Goal: Information Seeking & Learning: Learn about a topic

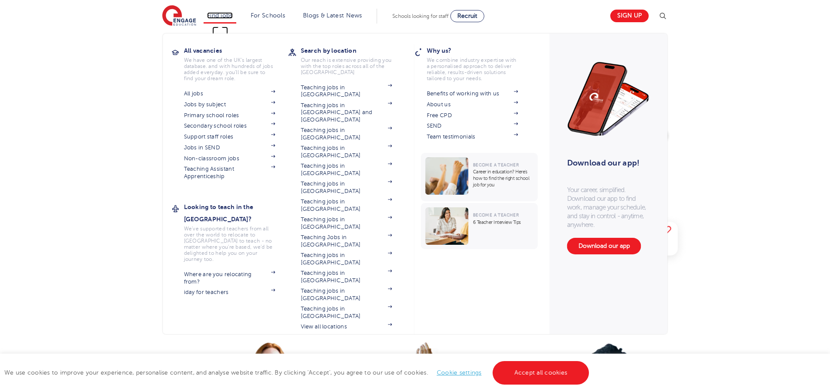
click at [227, 14] on link "Find jobs" at bounding box center [220, 15] width 26 height 7
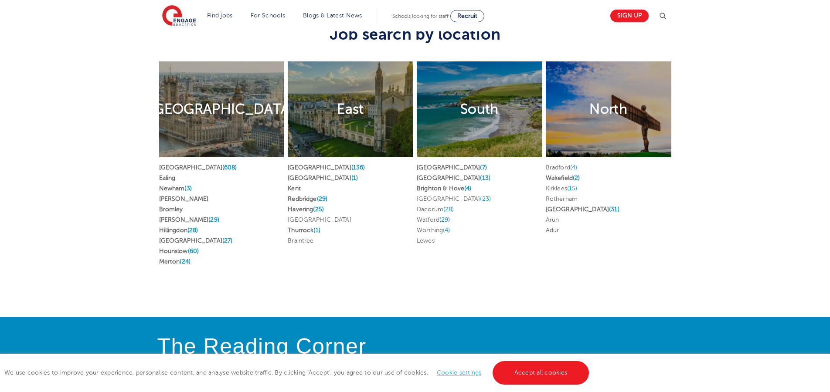
scroll to position [1609, 0]
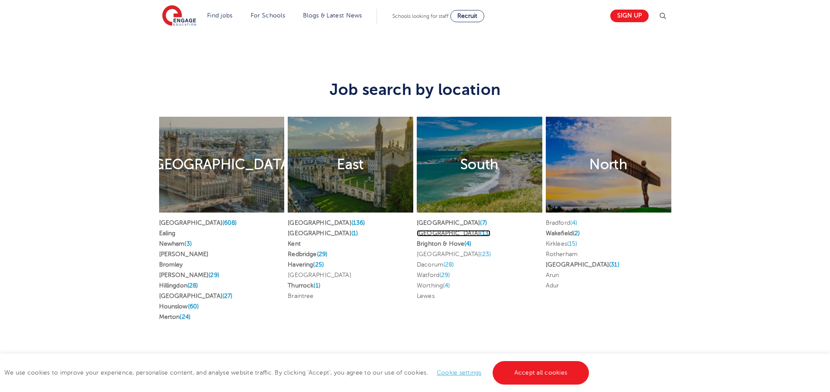
click at [444, 230] on link "[GEOGRAPHIC_DATA] (13)" at bounding box center [454, 233] width 74 height 7
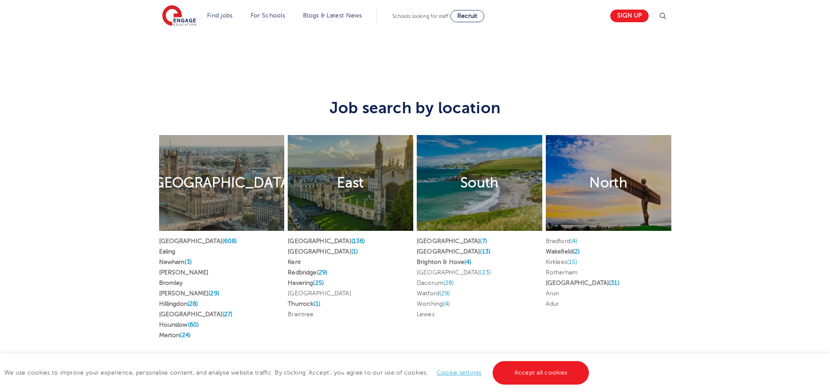
scroll to position [1591, 0]
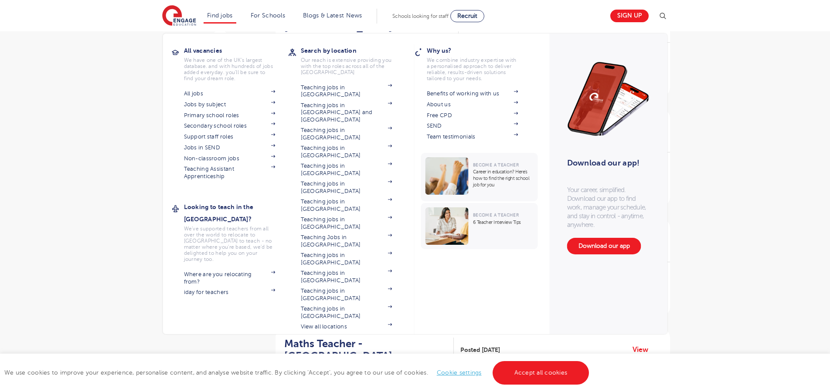
scroll to position [465, 0]
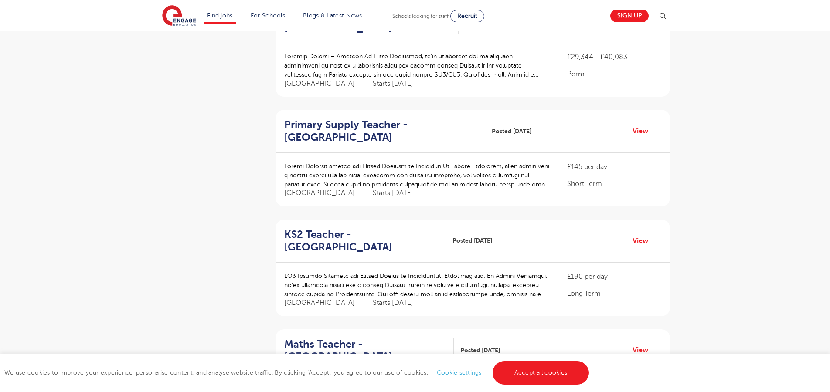
click at [714, 216] on div "Filters Start Date September 86 November 2 October 1 Show more County London 60…" at bounding box center [415, 239] width 830 height 1235
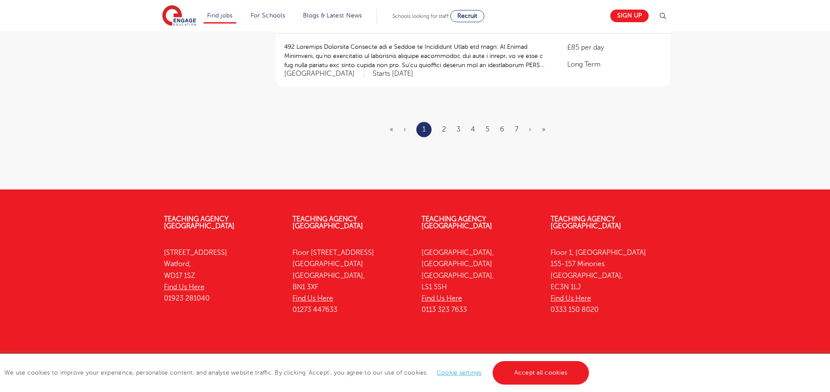
scroll to position [1132, 0]
click at [582, 215] on link "Teaching Agency [GEOGRAPHIC_DATA]" at bounding box center [585, 222] width 71 height 15
click at [188, 283] on link "Find Us Here" at bounding box center [184, 287] width 41 height 8
click at [234, 215] on link "Teaching Agency [GEOGRAPHIC_DATA]" at bounding box center [199, 222] width 71 height 15
click at [350, 215] on link "Teaching Agency [GEOGRAPHIC_DATA]" at bounding box center [327, 222] width 71 height 15
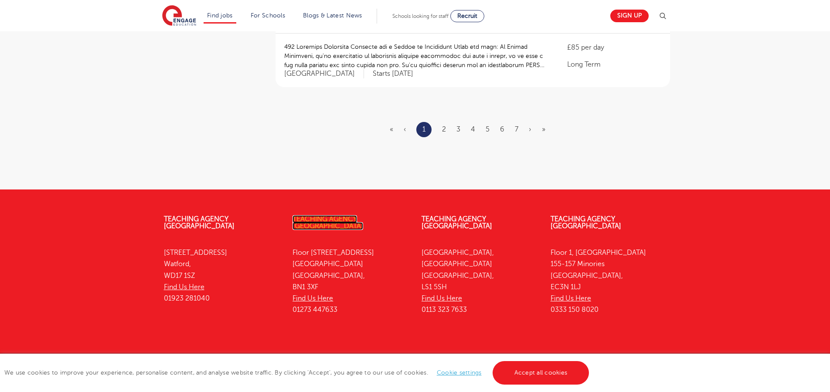
click at [354, 215] on link "Teaching Agency [GEOGRAPHIC_DATA]" at bounding box center [327, 222] width 71 height 15
click at [485, 215] on link "Teaching Agency [GEOGRAPHIC_DATA]" at bounding box center [456, 222] width 71 height 15
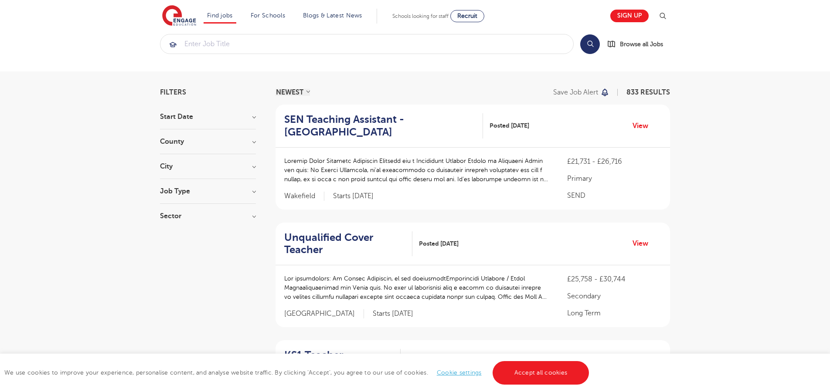
scroll to position [0, 0]
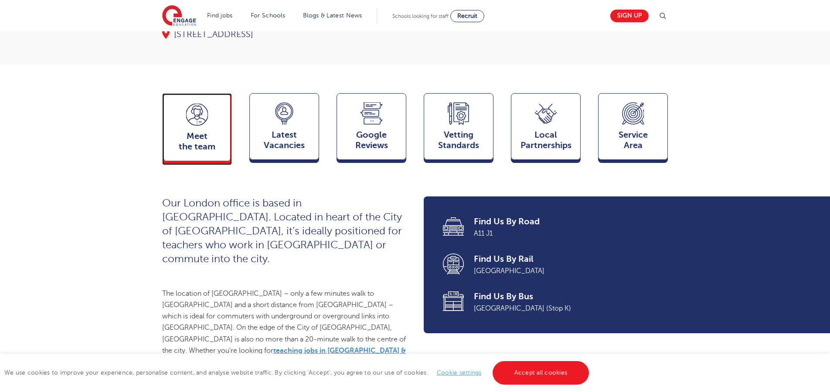
click at [196, 151] on span "Meet the team" at bounding box center [197, 141] width 58 height 21
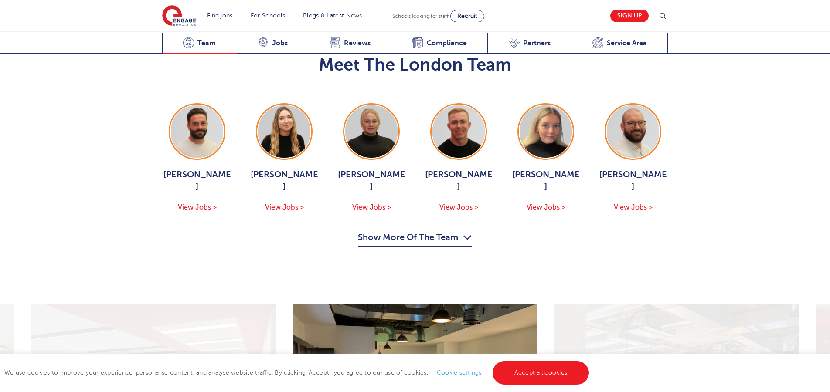
scroll to position [936, 0]
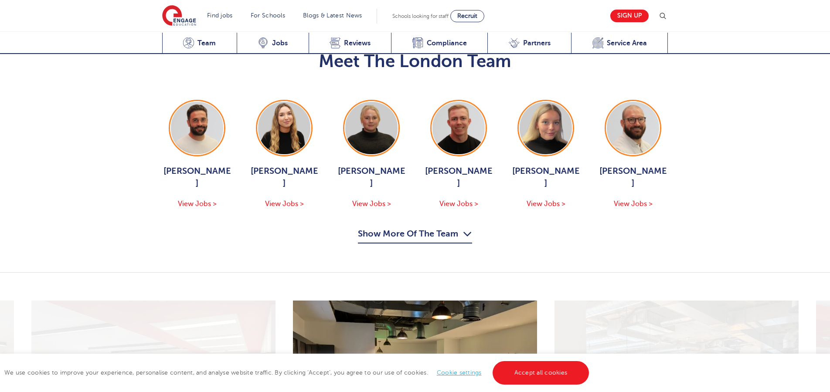
click at [406, 227] on button "Show More Of The Team" at bounding box center [415, 235] width 114 height 17
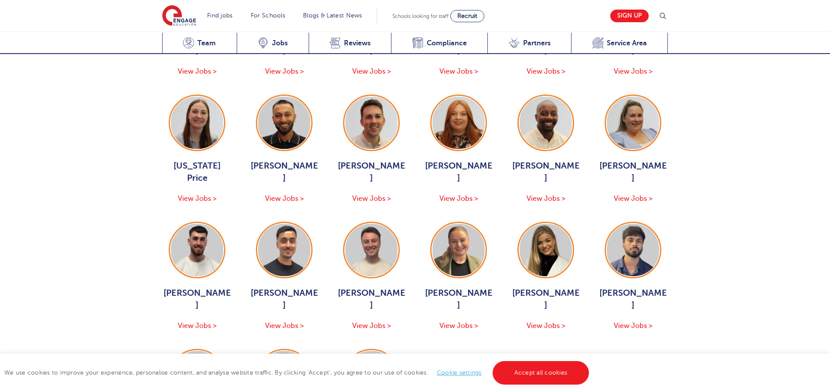
scroll to position [1193, 0]
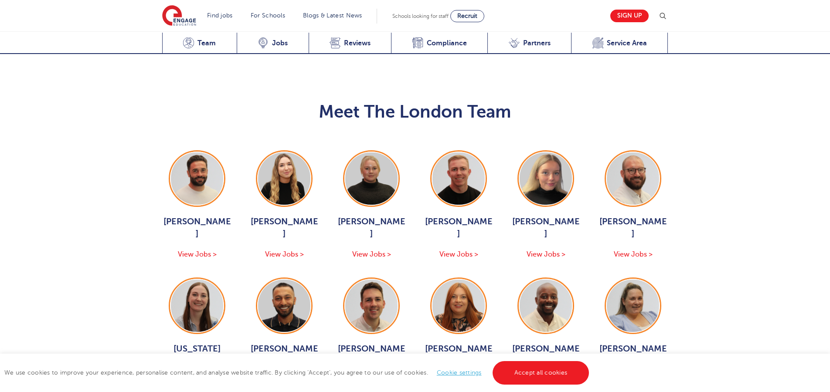
scroll to position [884, 0]
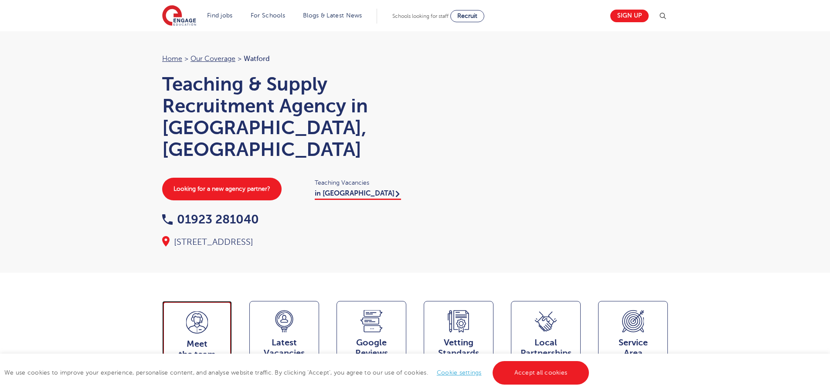
click at [206, 312] on icon at bounding box center [197, 323] width 22 height 22
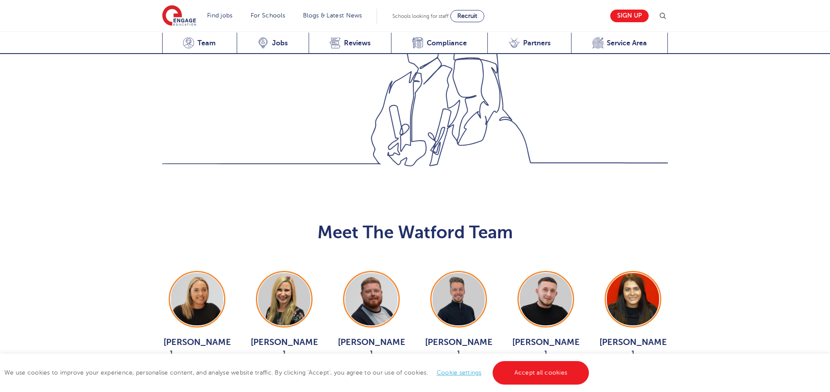
scroll to position [862, 0]
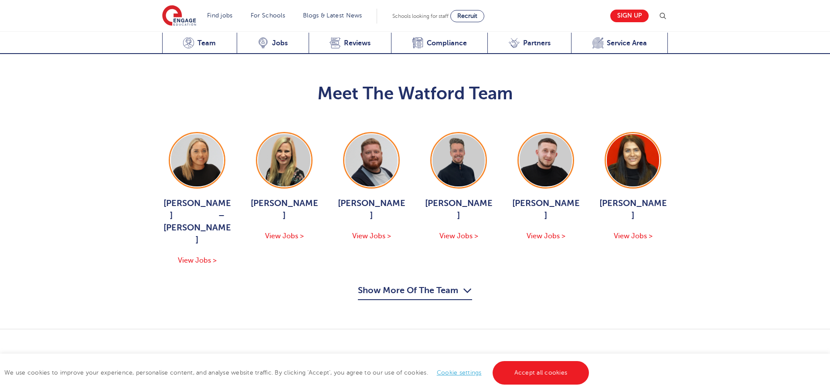
click at [422, 284] on button "Show More Of The Team" at bounding box center [415, 292] width 114 height 17
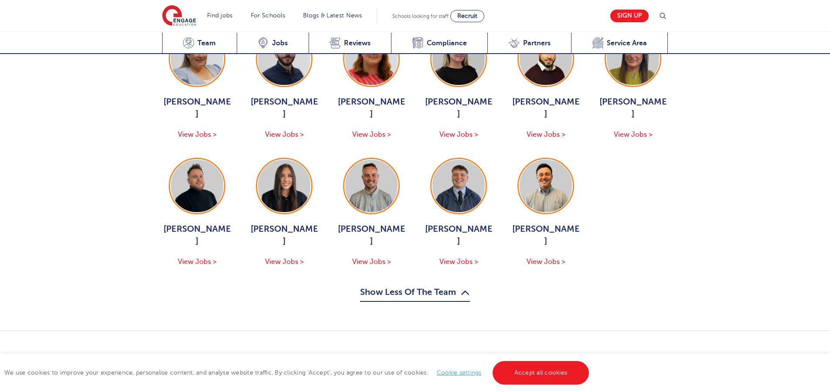
scroll to position [1245, 0]
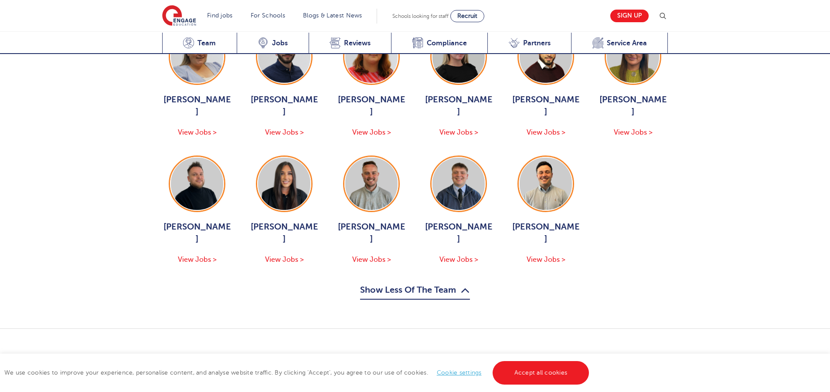
scroll to position [867, 0]
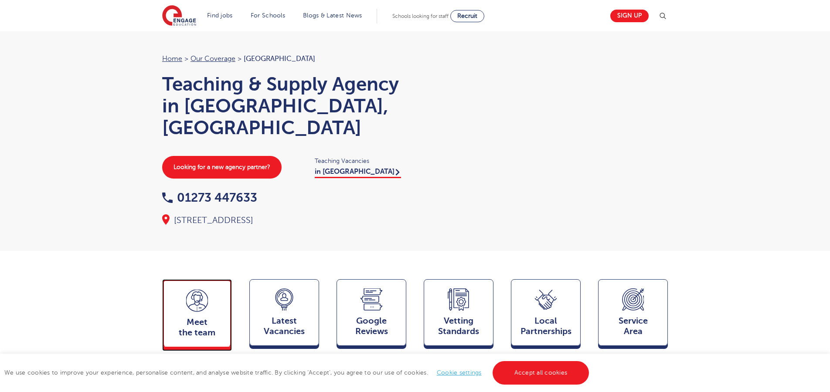
click at [212, 279] on div "Meet the team Team" at bounding box center [197, 313] width 70 height 68
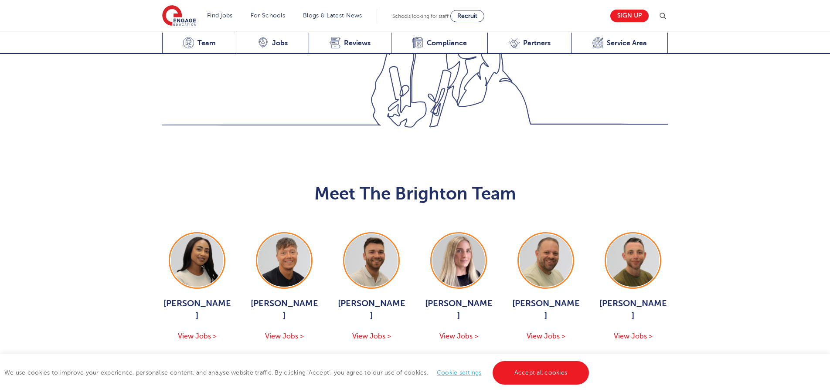
scroll to position [881, 0]
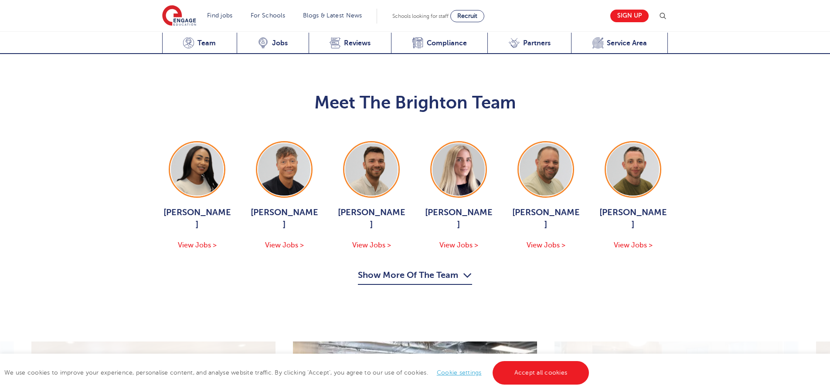
click at [457, 268] on button "Show More Of The Team" at bounding box center [415, 276] width 114 height 17
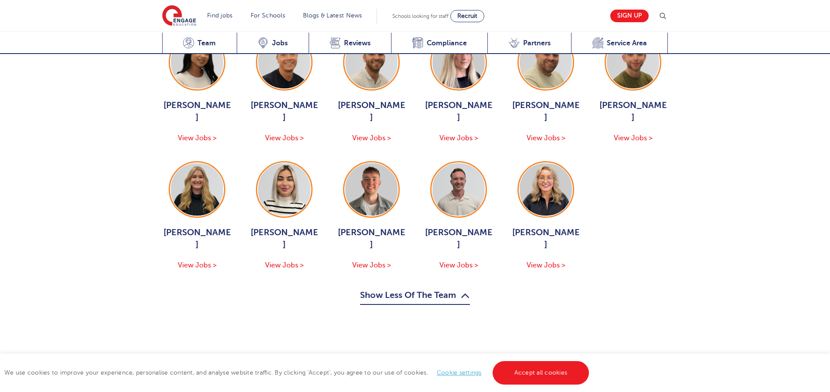
scroll to position [986, 0]
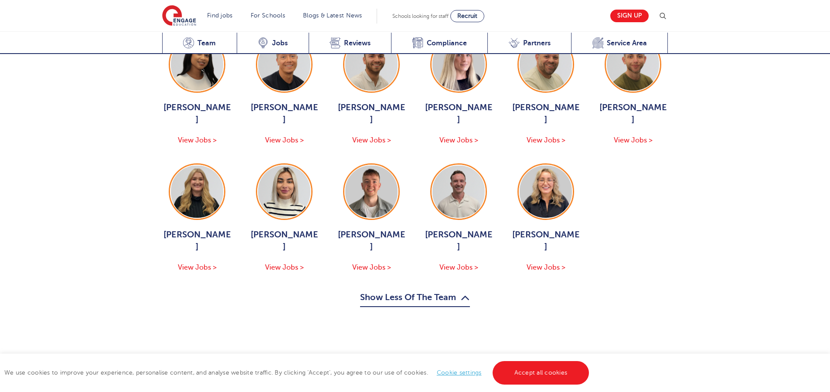
scroll to position [885, 0]
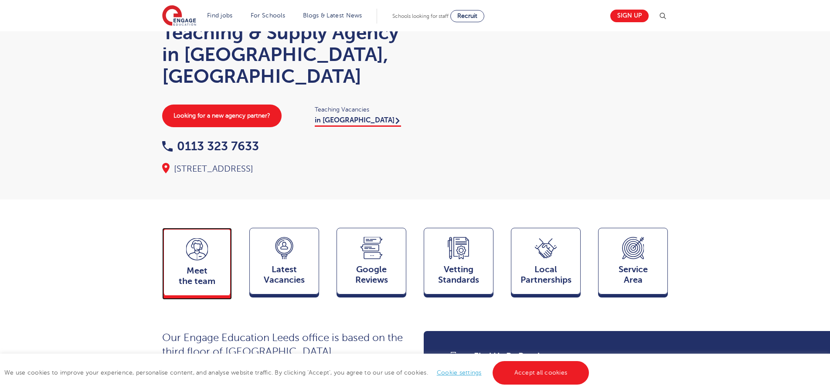
click at [217, 232] on div "Meet the team Team" at bounding box center [197, 262] width 70 height 68
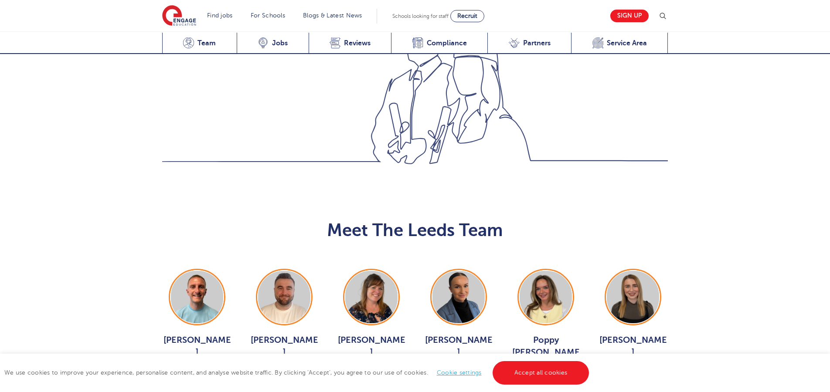
scroll to position [952, 0]
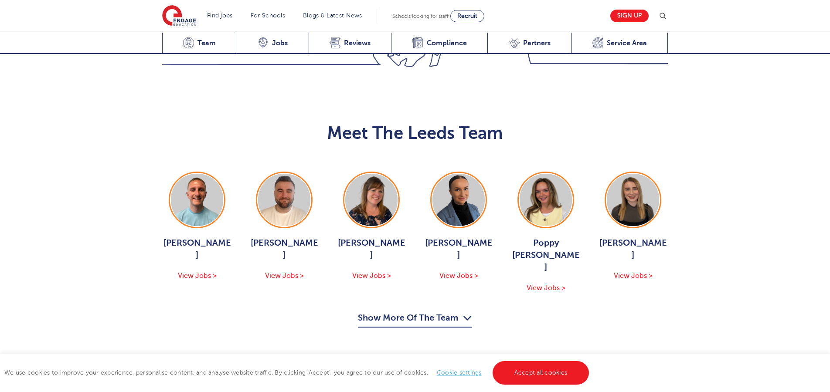
click at [454, 311] on button "Show More Of The Team" at bounding box center [415, 319] width 114 height 17
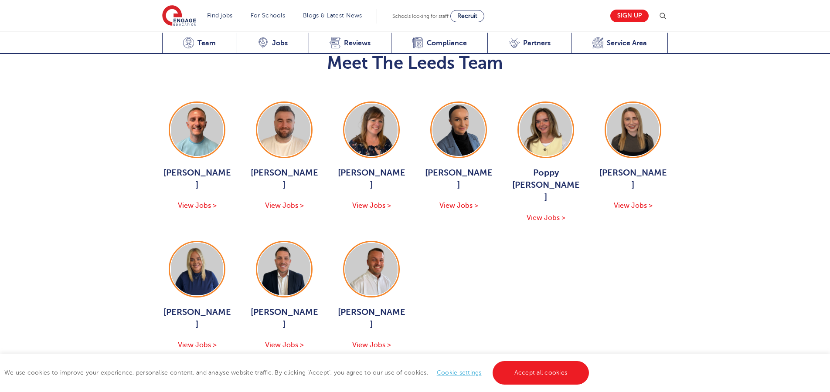
scroll to position [1024, 0]
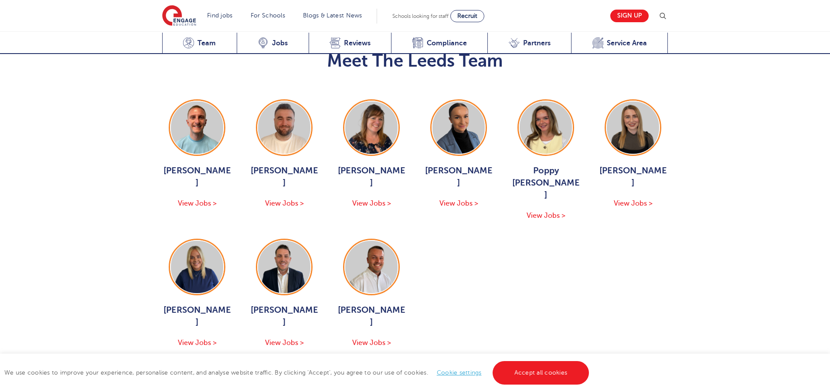
scroll to position [956, 0]
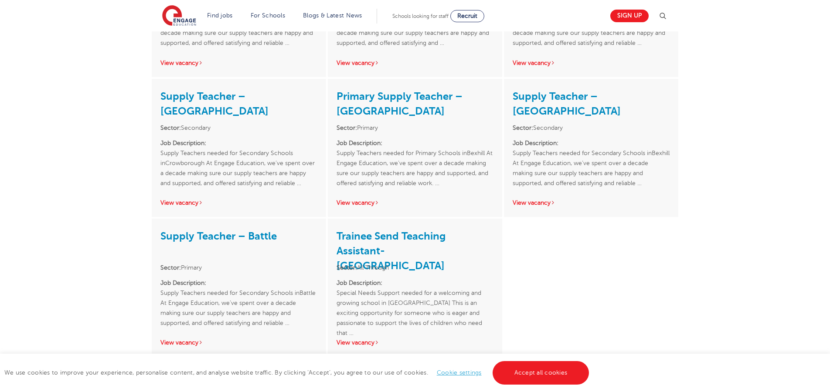
scroll to position [1525, 0]
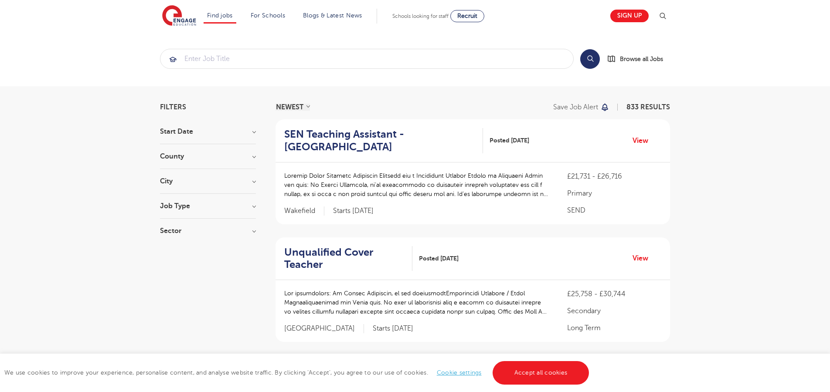
click at [251, 158] on h3 "County" at bounding box center [208, 156] width 96 height 7
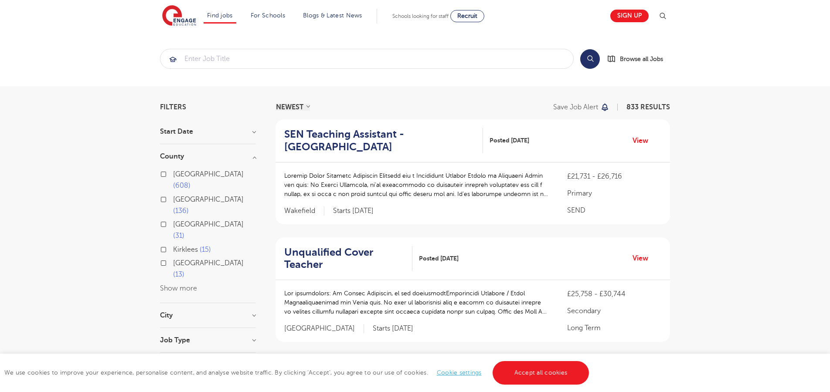
click at [186, 285] on button "Show more" at bounding box center [178, 289] width 37 height 8
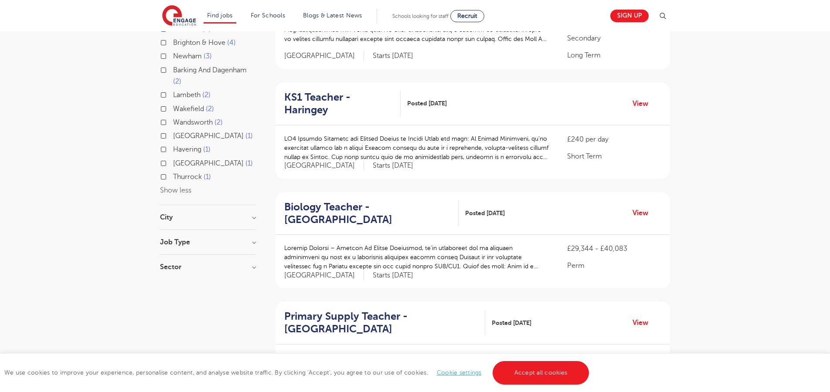
scroll to position [275, 0]
